Goal: Task Accomplishment & Management: Manage account settings

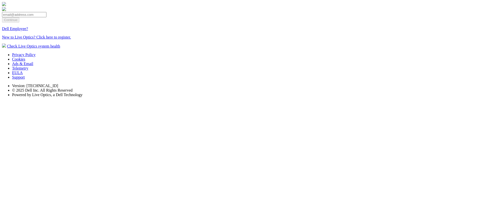
click at [46, 17] on input "email" at bounding box center [24, 14] width 44 height 5
type input "dpackadmin@notdell.com"
click at [19, 23] on input "Continue" at bounding box center [10, 19] width 17 height 5
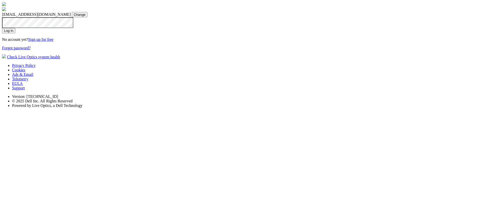
click at [15, 33] on input "Log In" at bounding box center [8, 30] width 13 height 5
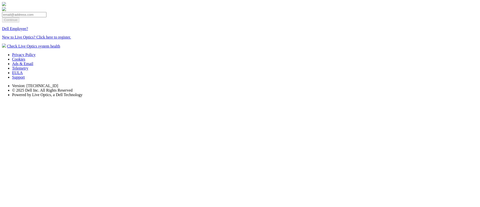
click at [115, 49] on section "Continue Dell Employee? New to Live Optics? Click here to register. Check Live …" at bounding box center [240, 25] width 476 height 47
click at [113, 33] on section "Continue Dell Employee? New to Live Optics? Click here to register. Check Live …" at bounding box center [240, 25] width 476 height 47
click at [112, 28] on section "Continue Dell Employee? New to Live Optics? Click here to register. Check Live …" at bounding box center [240, 25] width 476 height 47
click at [137, 17] on section "Continue Dell Employee? New to Live Optics? Click here to register. Check Live …" at bounding box center [240, 25] width 476 height 47
click at [152, 27] on section "Continue Dell Employee? New to Live Optics? Click here to register. Check Live …" at bounding box center [240, 25] width 476 height 47
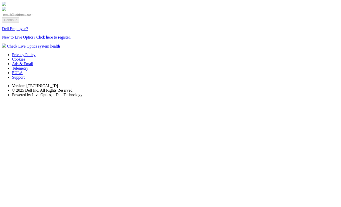
click at [46, 17] on input "email" at bounding box center [24, 14] width 44 height 5
type input "[EMAIL_ADDRESS][DOMAIN_NAME]"
click at [19, 23] on input "Continue" at bounding box center [10, 19] width 17 height 5
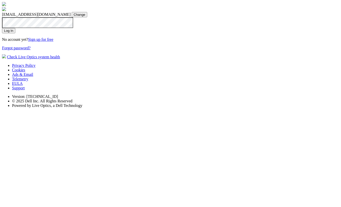
click at [15, 33] on input "Log In" at bounding box center [8, 30] width 13 height 5
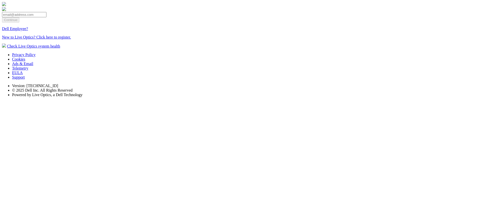
click at [325, 49] on section "Continue Dell Employee? New to Live Optics? Click here to register. Check Live …" at bounding box center [240, 25] width 476 height 47
